Goal: Information Seeking & Learning: Find specific page/section

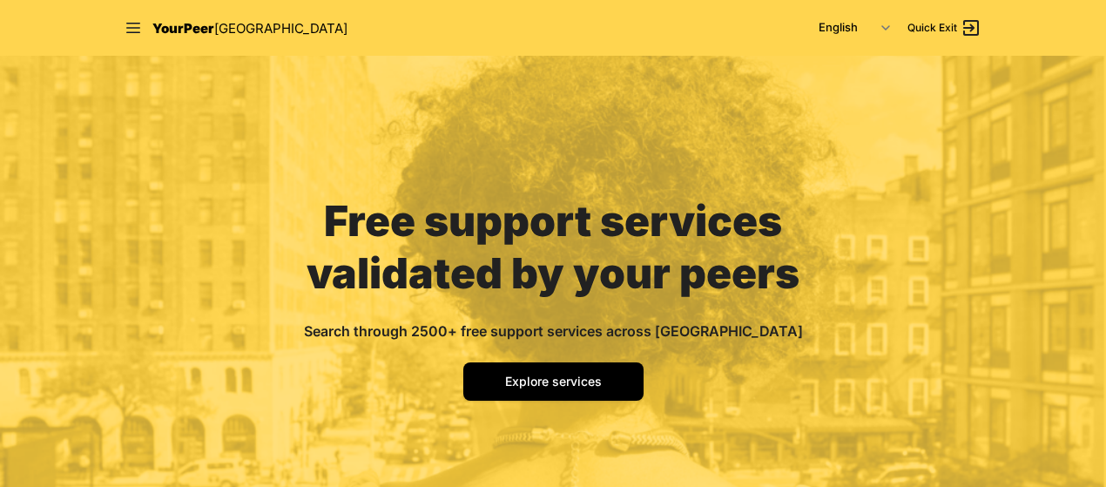
scroll to position [279, 0]
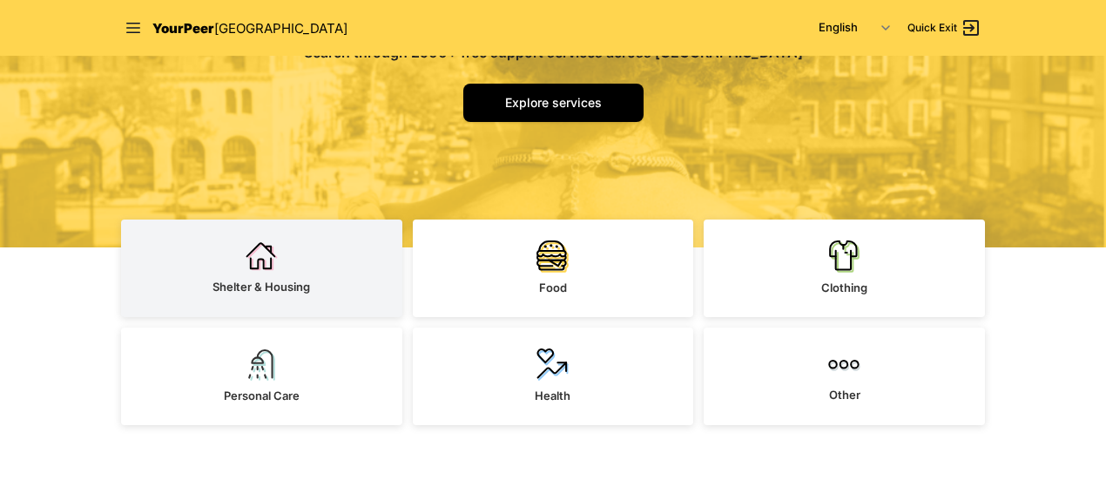
click at [304, 262] on link "Shelter & Housing" at bounding box center [261, 268] width 281 height 98
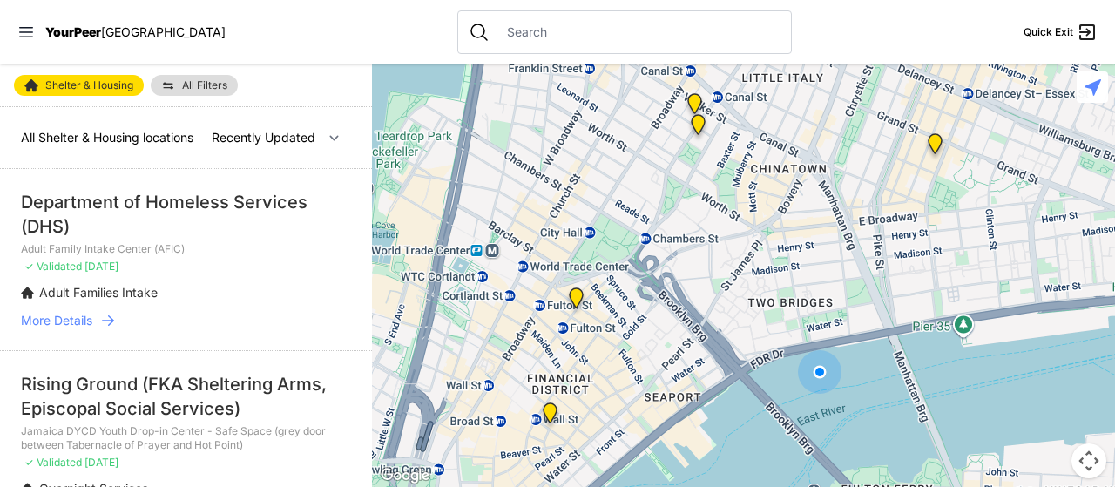
select select "nearby"
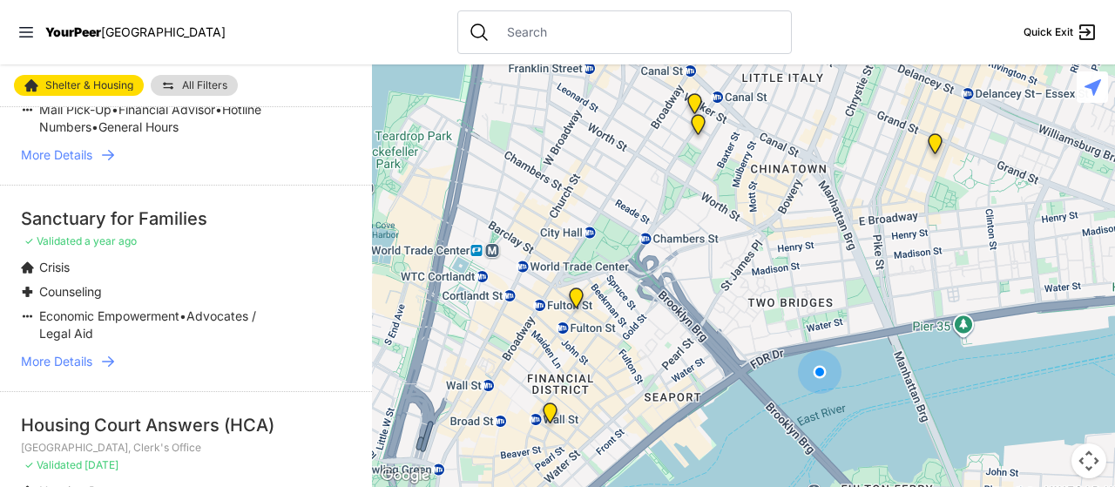
scroll to position [645, 0]
click at [201, 236] on p "✓ Validated a year ago" at bounding box center [186, 243] width 330 height 14
click at [162, 208] on div "Sanctuary for Families" at bounding box center [186, 220] width 330 height 24
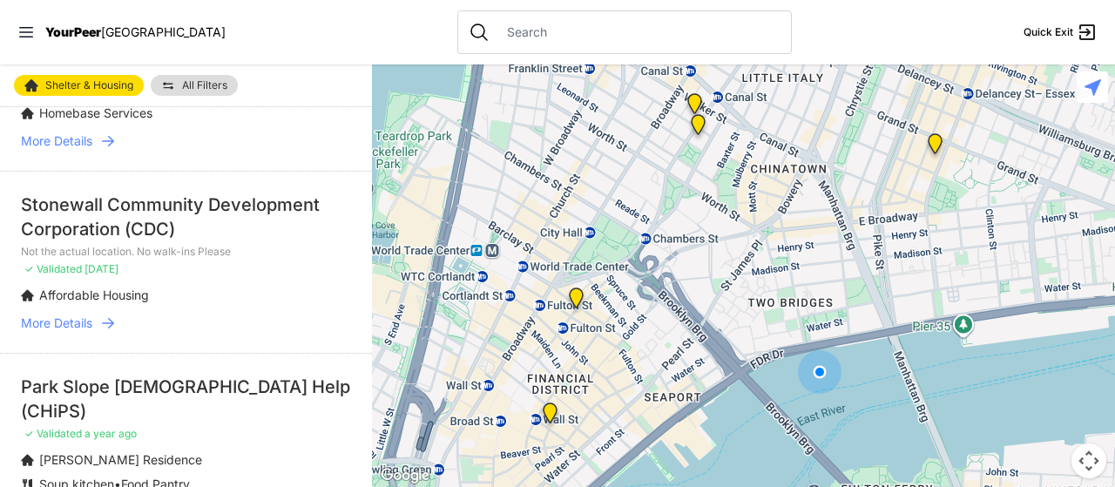
scroll to position [2909, 0]
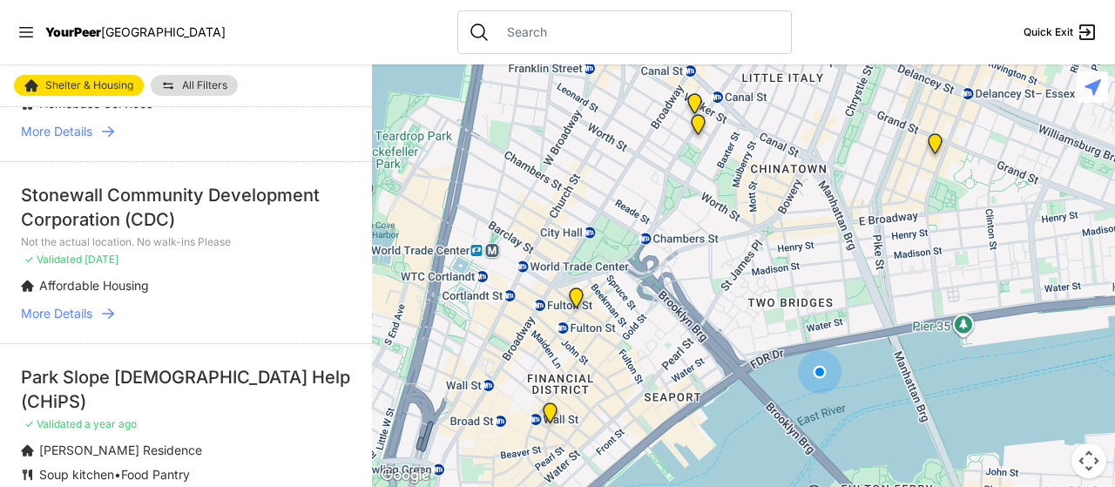
click at [182, 80] on span "All Filters" at bounding box center [204, 85] width 45 height 10
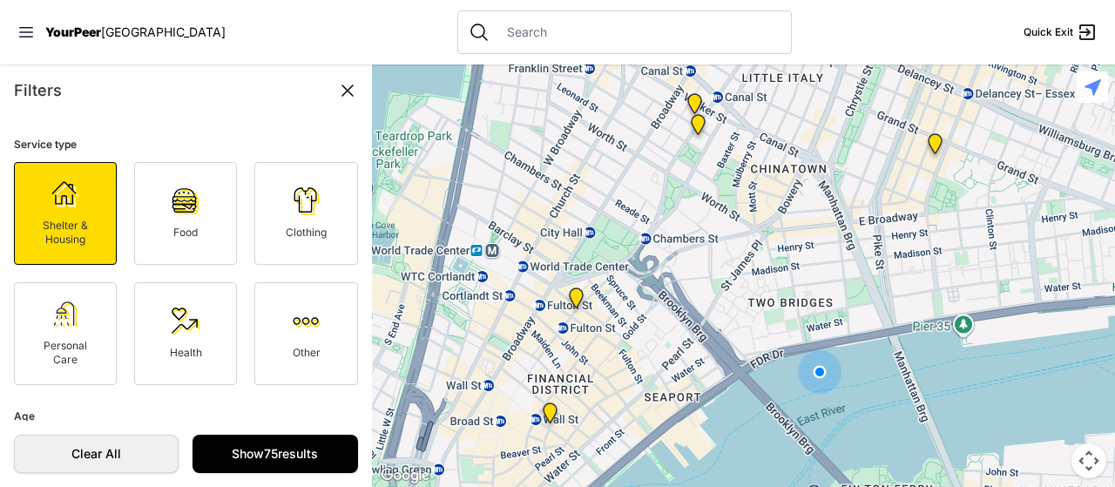
click at [168, 80] on div "Filters" at bounding box center [186, 90] width 344 height 24
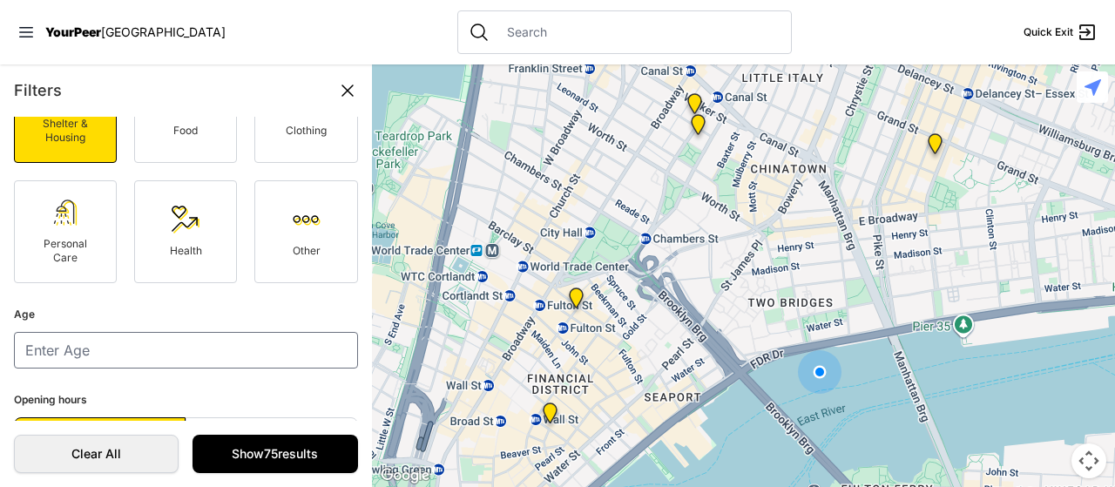
scroll to position [219, 0]
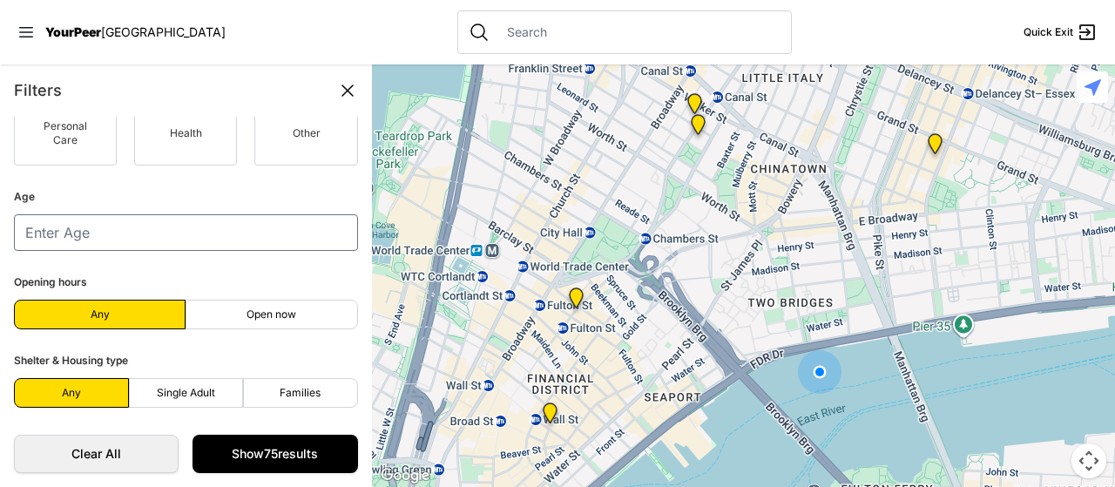
click at [285, 388] on span "Families" at bounding box center [300, 393] width 41 height 14
click at [300, 393] on input "Families" at bounding box center [300, 393] width 1 height 1
radio input "true"
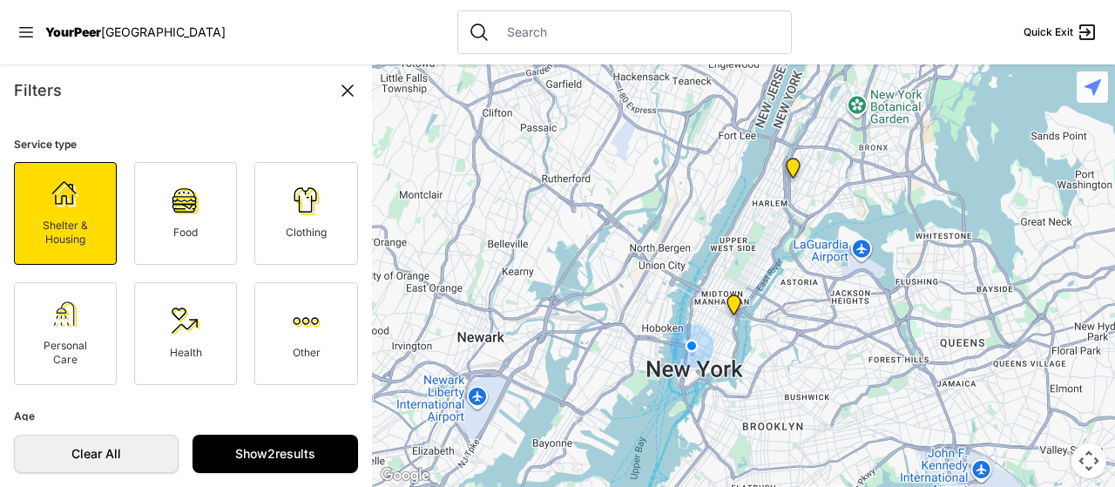
click at [350, 90] on icon at bounding box center [347, 90] width 21 height 21
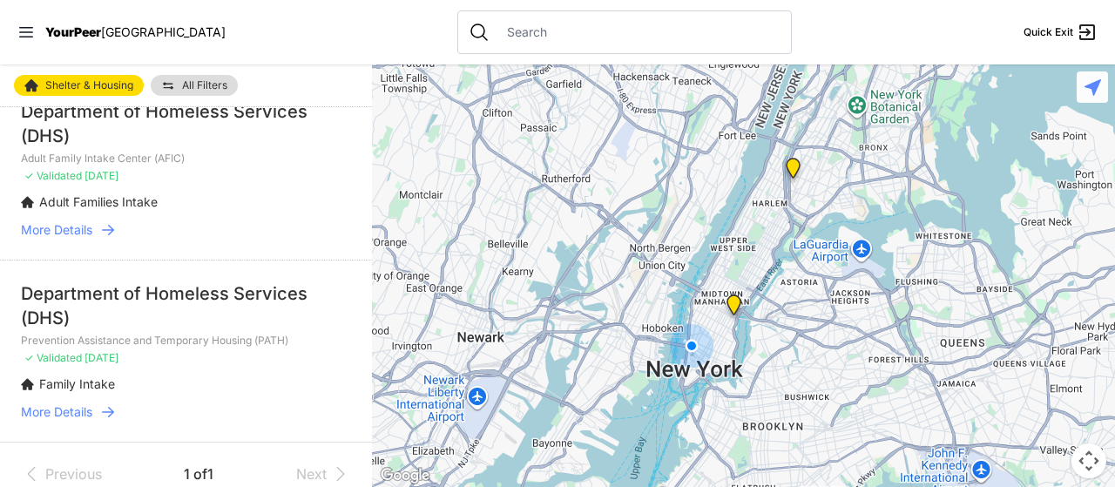
scroll to position [108, 0]
